Goal: Task Accomplishment & Management: Use online tool/utility

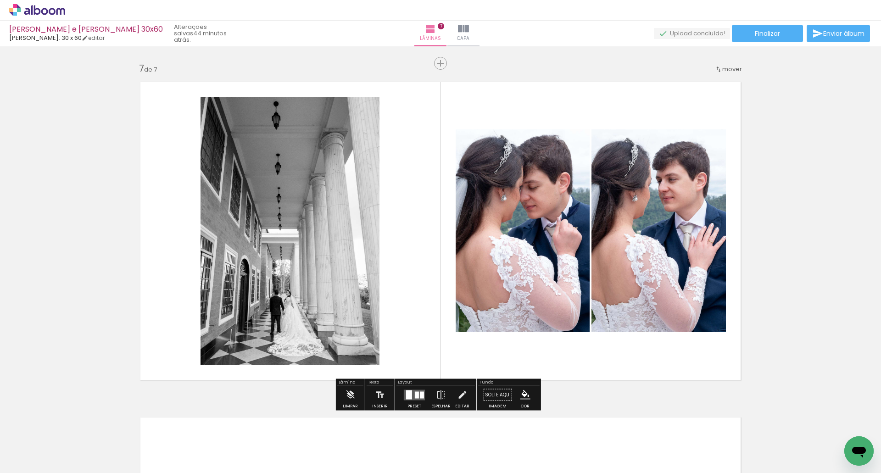
click at [437, 397] on iron-icon at bounding box center [441, 395] width 10 height 18
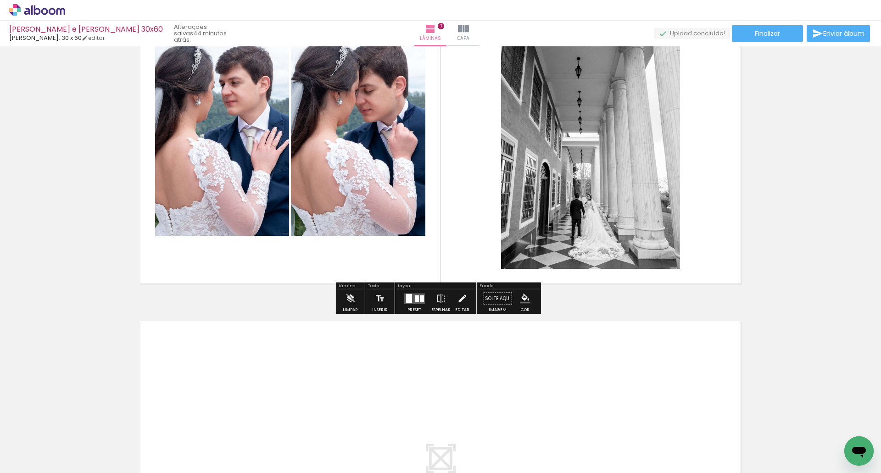
scroll to position [2194, 0]
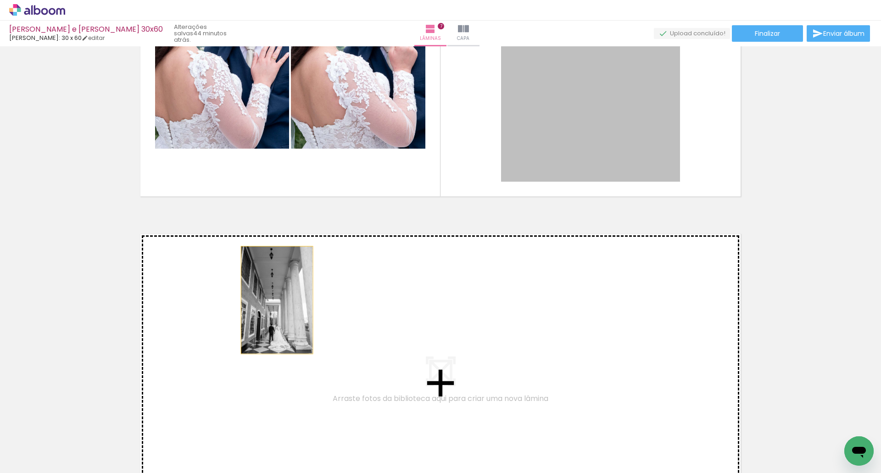
drag, startPoint x: 571, startPoint y: 85, endPoint x: 273, endPoint y: 300, distance: 366.8
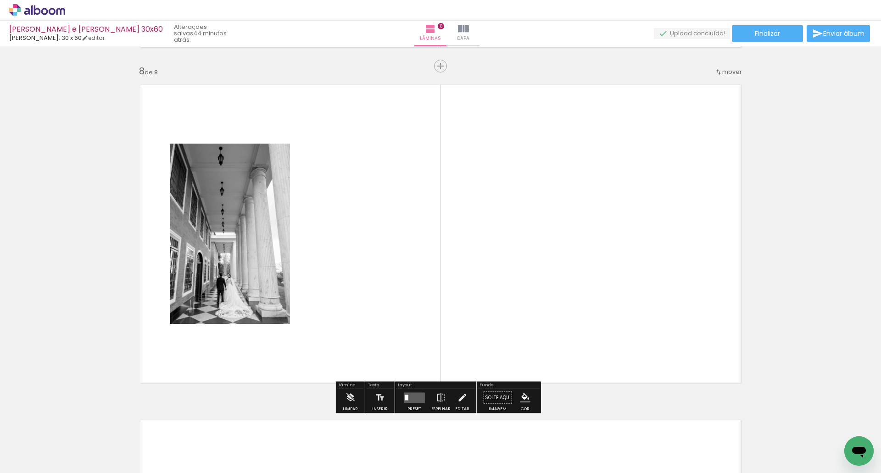
scroll to position [2346, 0]
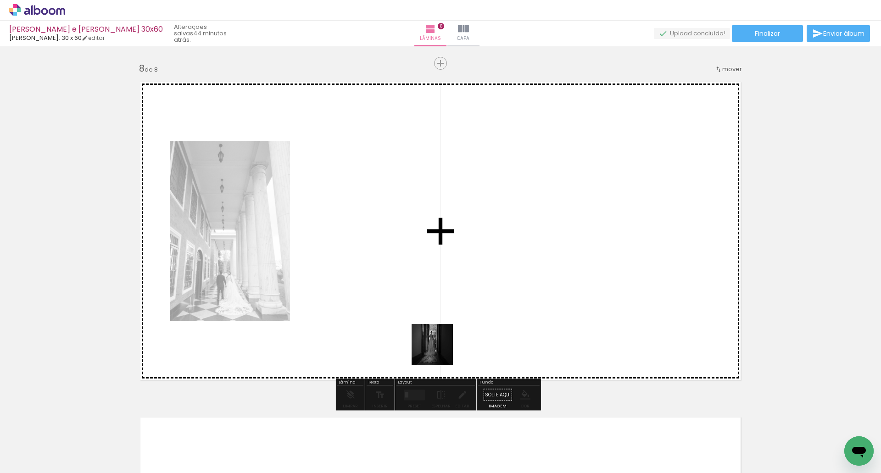
drag, startPoint x: 488, startPoint y: 442, endPoint x: 410, endPoint y: 301, distance: 161.4
click at [410, 301] on quentale-workspace at bounding box center [440, 236] width 881 height 473
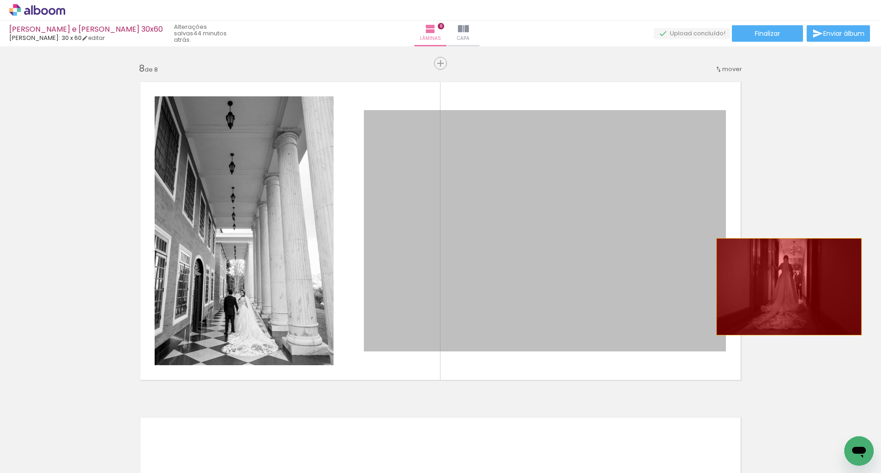
drag, startPoint x: 496, startPoint y: 279, endPoint x: 786, endPoint y: 287, distance: 289.6
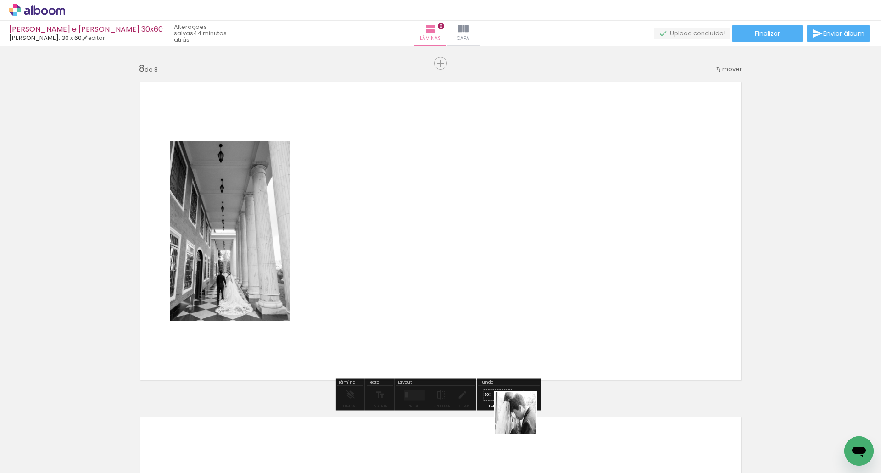
drag, startPoint x: 541, startPoint y: 449, endPoint x: 467, endPoint y: 352, distance: 122.7
click at [464, 339] on quentale-workspace at bounding box center [440, 236] width 881 height 473
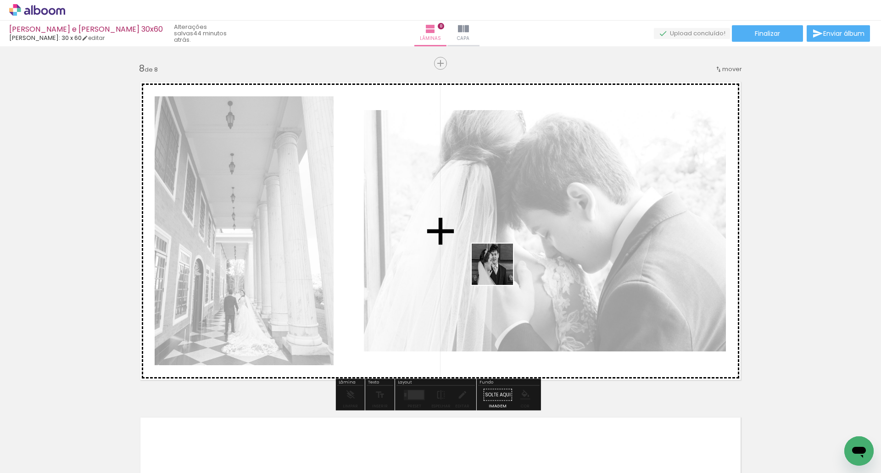
drag, startPoint x: 602, startPoint y: 447, endPoint x: 490, endPoint y: 254, distance: 223.7
click at [491, 255] on quentale-workspace at bounding box center [440, 236] width 881 height 473
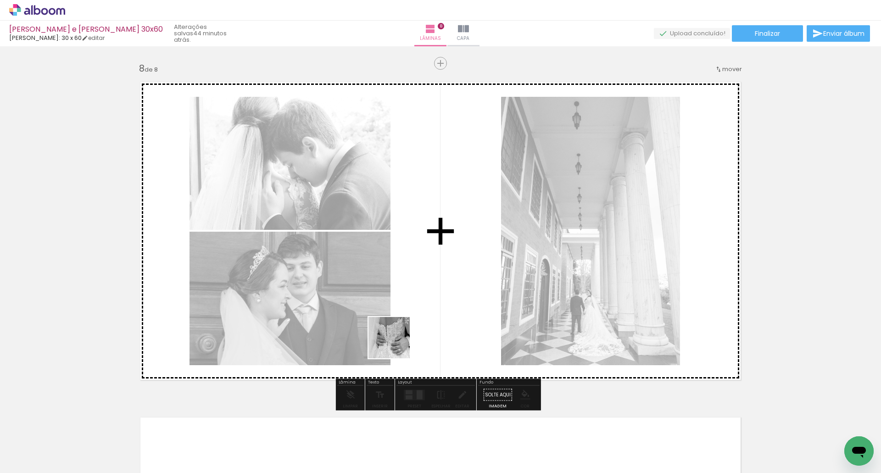
drag, startPoint x: 337, startPoint y: 454, endPoint x: 396, endPoint y: 341, distance: 127.5
click at [396, 341] on quentale-workspace at bounding box center [440, 236] width 881 height 473
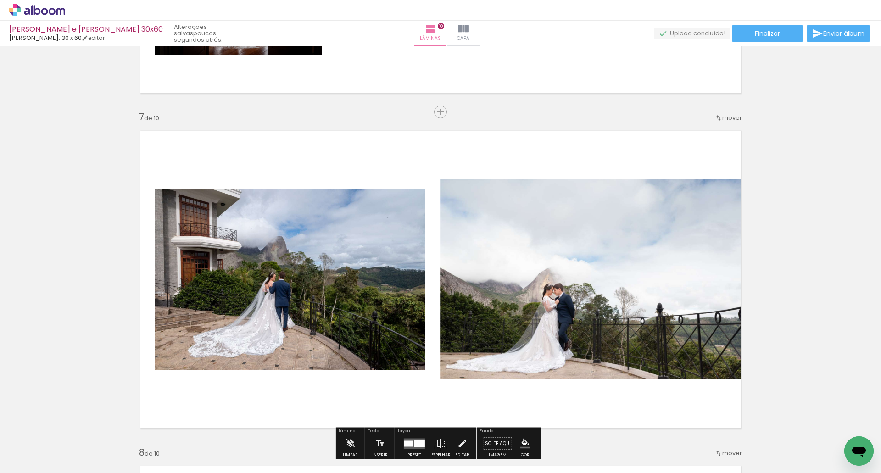
scroll to position [1881, 0]
